Goal: Task Accomplishment & Management: Manage account settings

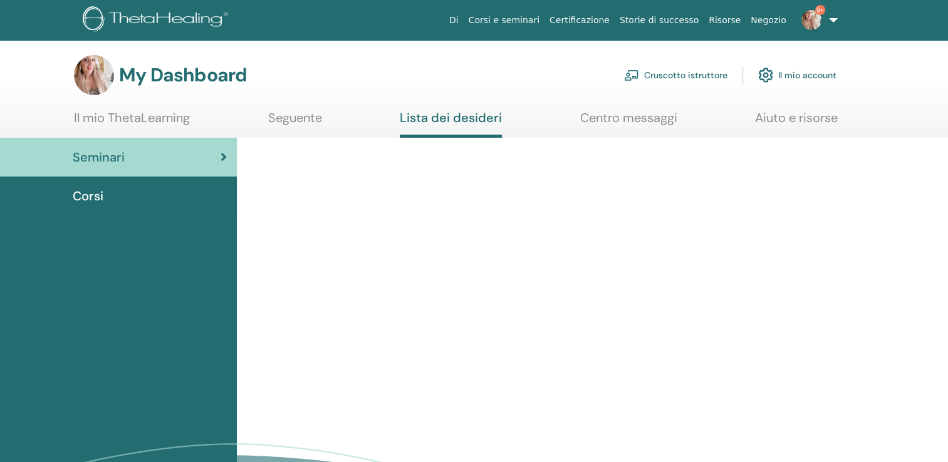
click at [117, 115] on link "Il mio ThetaLearning" at bounding box center [132, 122] width 116 height 24
click at [106, 159] on span "Seminari" at bounding box center [99, 157] width 52 height 19
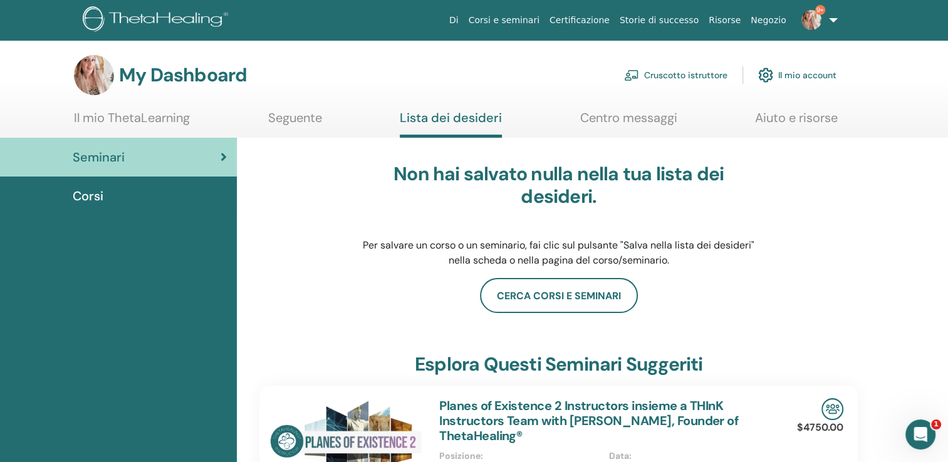
click at [695, 76] on link "Cruscotto istruttore" at bounding box center [675, 75] width 103 height 28
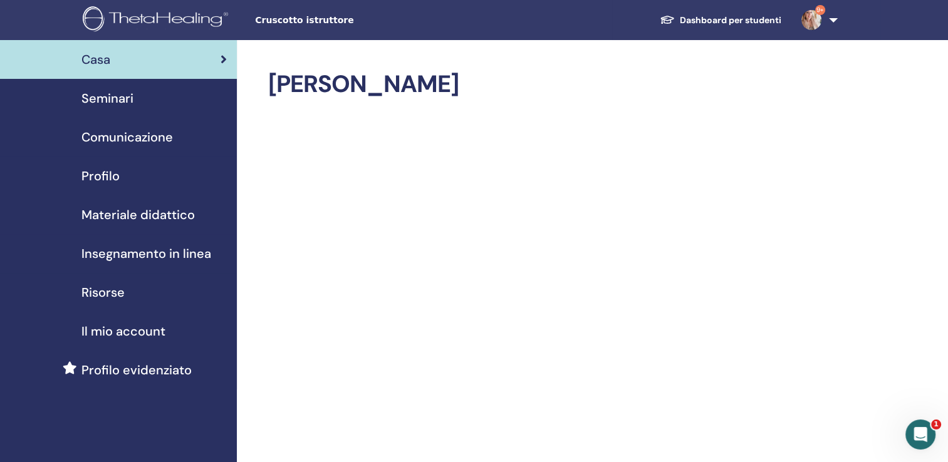
click at [122, 105] on span "Seminari" at bounding box center [107, 98] width 52 height 19
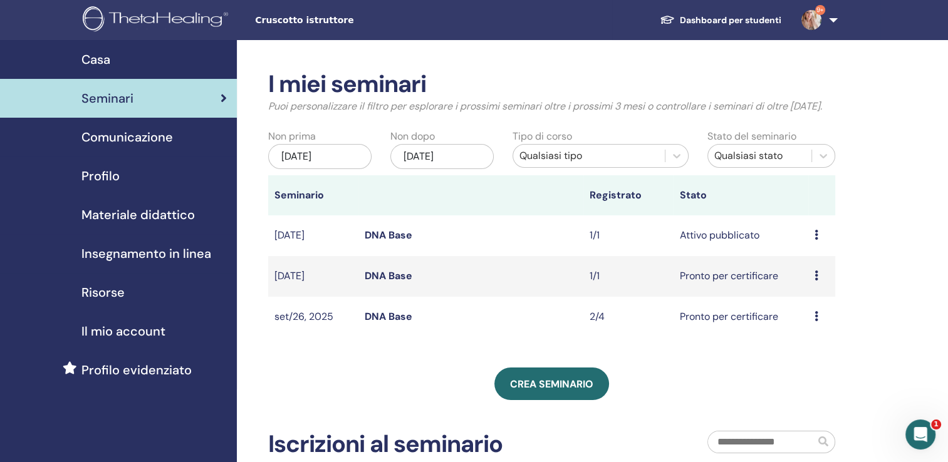
click at [819, 243] on div "Anteprima Modificare Partecipanti Annulla" at bounding box center [821, 235] width 14 height 15
click at [723, 297] on td "Pronto per certificare" at bounding box center [740, 276] width 135 height 41
click at [819, 284] on div "Anteprima Modificare Partecipanti Annulla" at bounding box center [821, 276] width 14 height 15
click at [809, 338] on link "Partecipanti" at bounding box center [814, 338] width 56 height 13
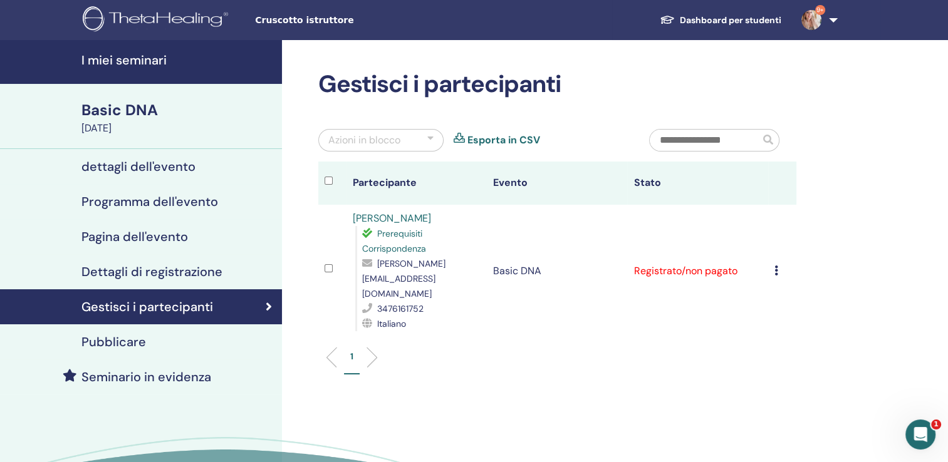
click at [774, 266] on icon at bounding box center [776, 271] width 4 height 10
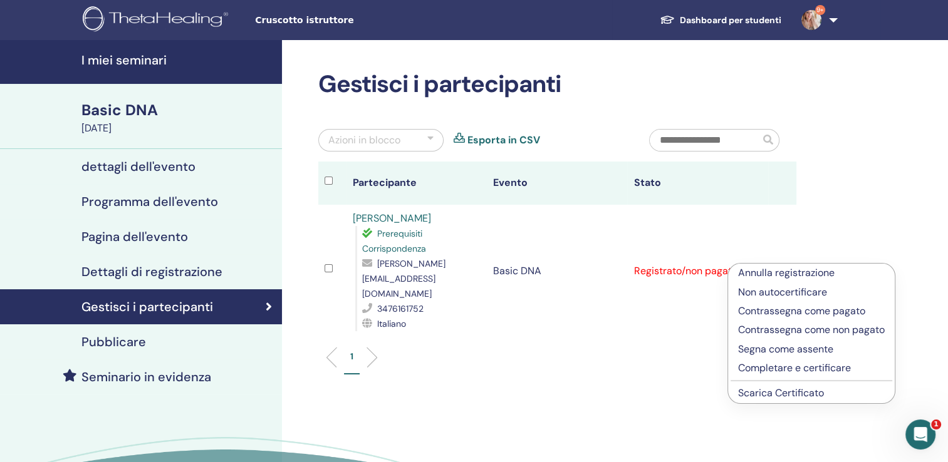
click at [774, 367] on p "Completare e certificare" at bounding box center [811, 368] width 147 height 15
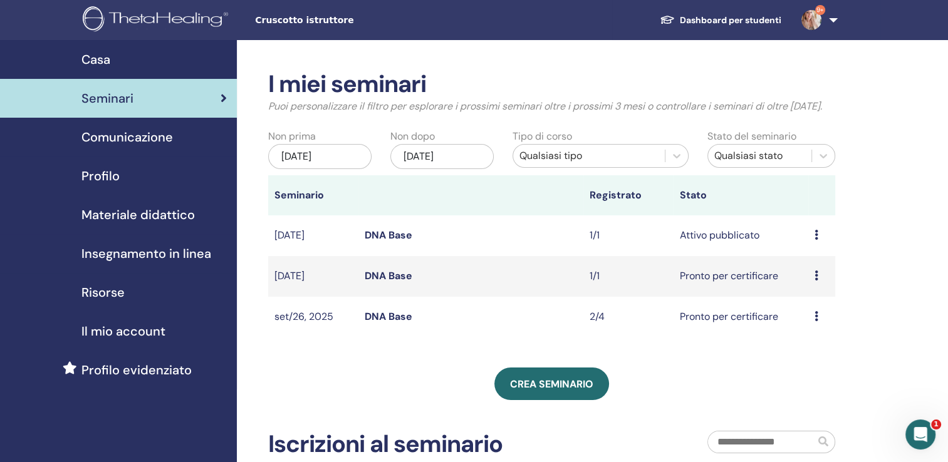
click at [817, 240] on icon at bounding box center [816, 235] width 4 height 10
click at [814, 264] on link "Anteprima" at bounding box center [808, 263] width 49 height 13
